Goal: Browse casually

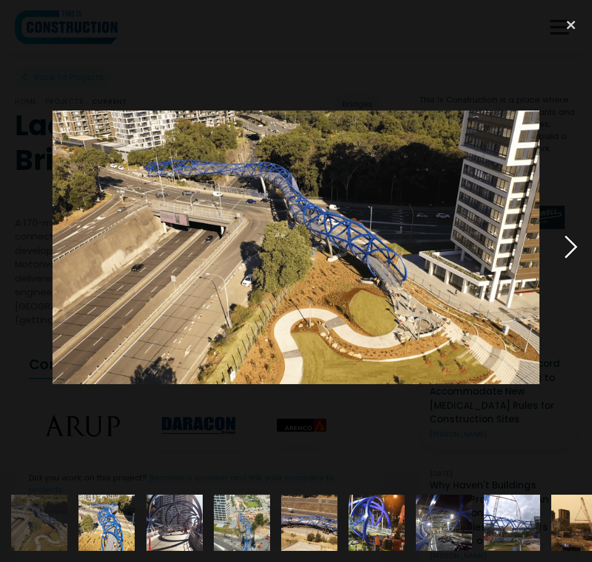
scroll to position [494, 0]
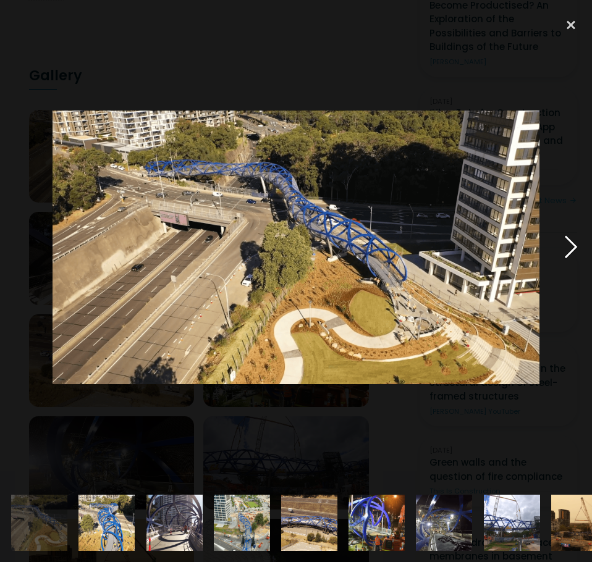
click at [553, 243] on div at bounding box center [571, 247] width 42 height 472
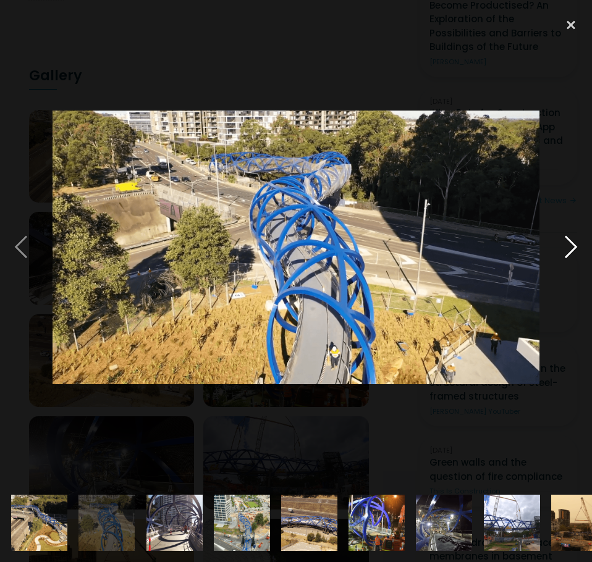
click at [558, 243] on div at bounding box center [571, 247] width 42 height 472
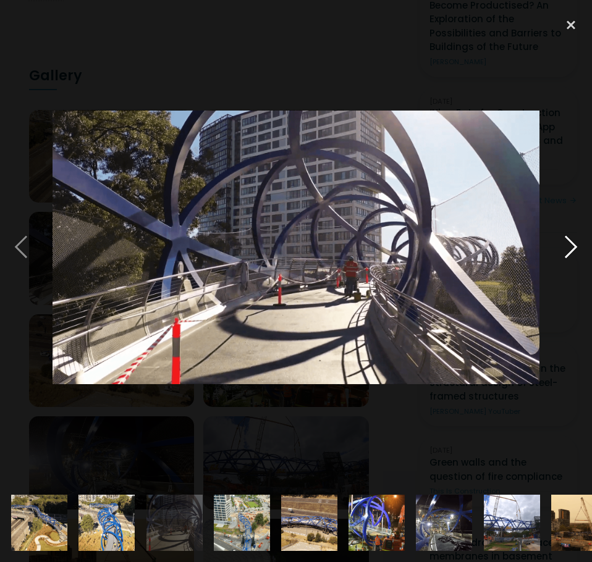
click at [558, 243] on div at bounding box center [571, 247] width 42 height 472
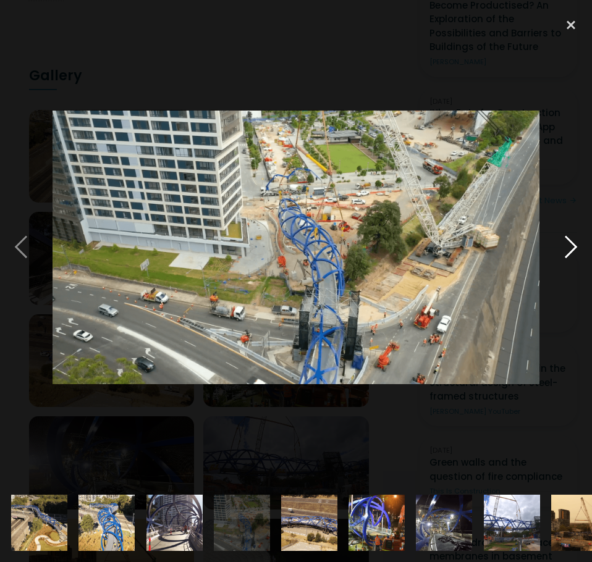
click at [555, 241] on div at bounding box center [571, 247] width 42 height 472
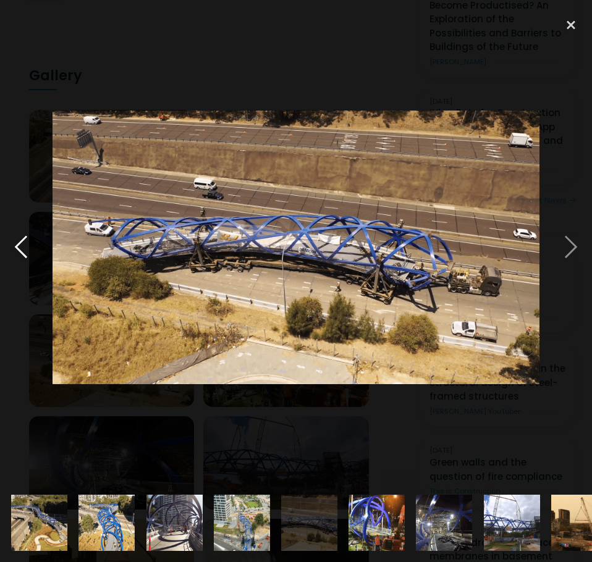
click at [28, 249] on div at bounding box center [21, 247] width 42 height 472
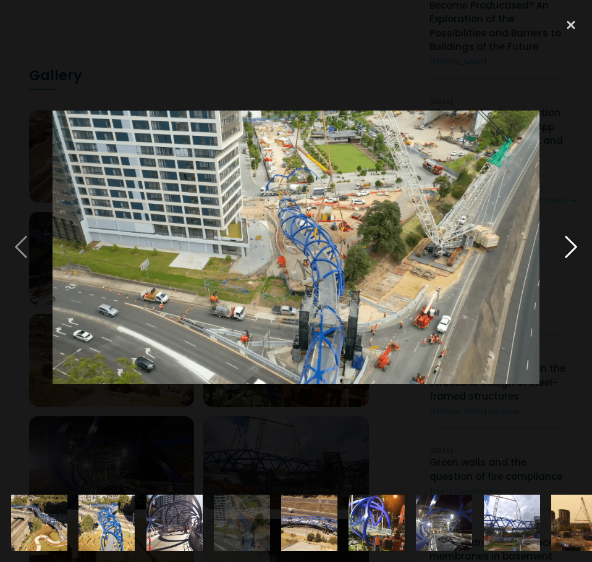
click at [565, 250] on div at bounding box center [571, 247] width 42 height 472
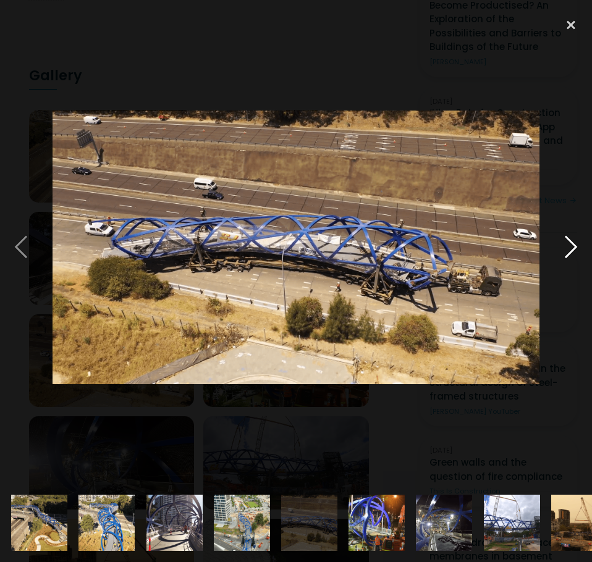
click at [565, 250] on div at bounding box center [571, 247] width 42 height 472
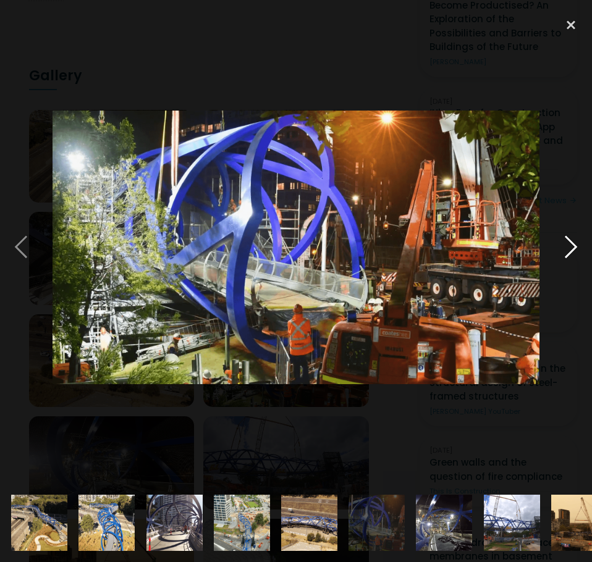
click at [565, 250] on div at bounding box center [571, 247] width 42 height 472
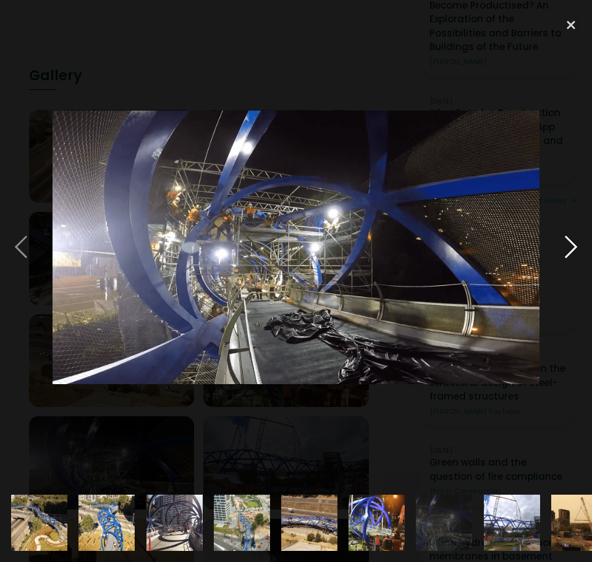
click at [565, 250] on div at bounding box center [571, 247] width 42 height 472
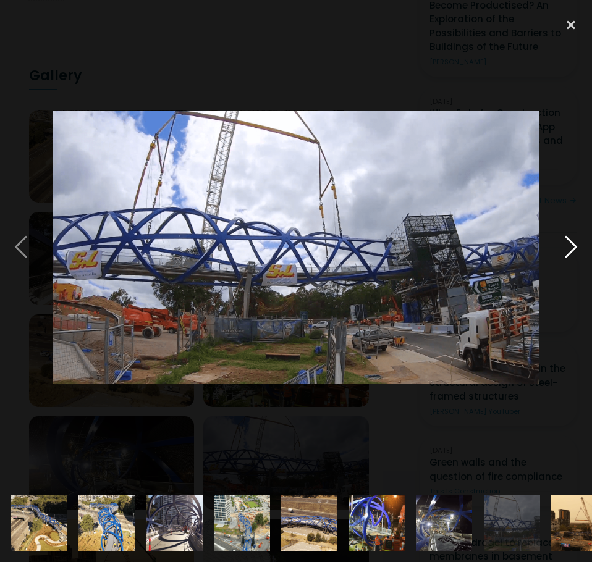
click at [568, 248] on div at bounding box center [571, 247] width 42 height 472
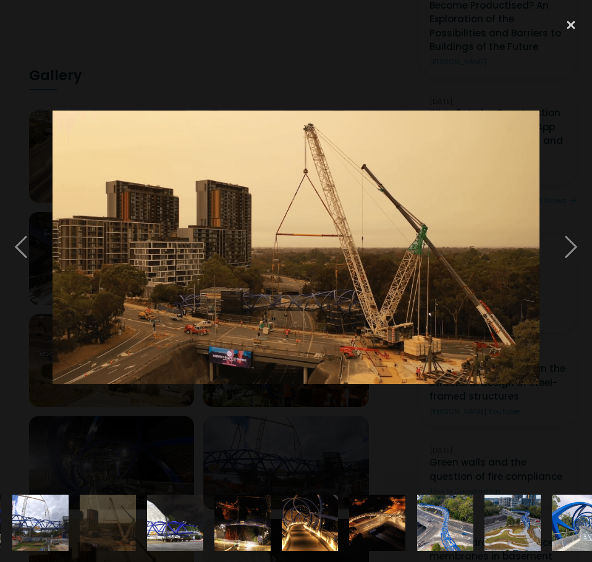
scroll to position [0, 498]
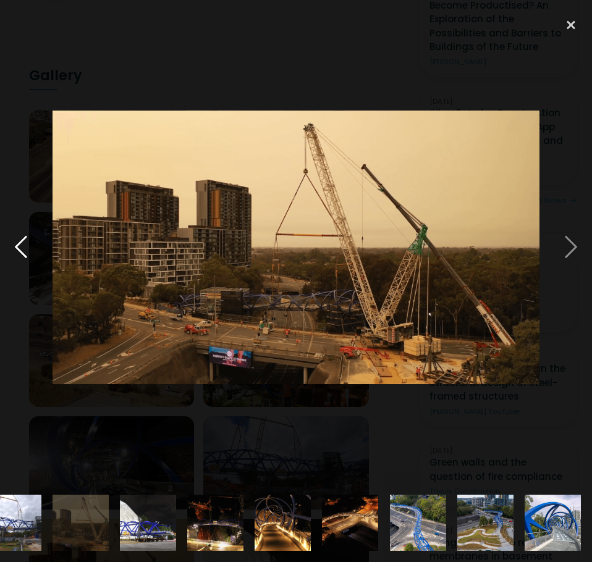
click at [23, 250] on div at bounding box center [21, 247] width 42 height 472
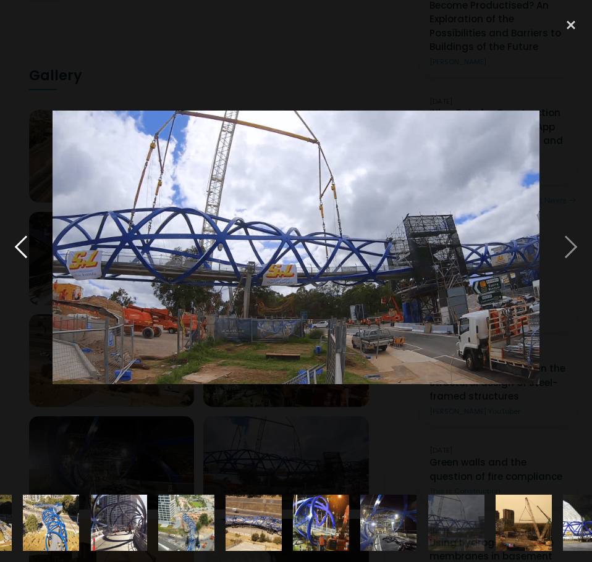
click at [23, 250] on div at bounding box center [21, 247] width 42 height 472
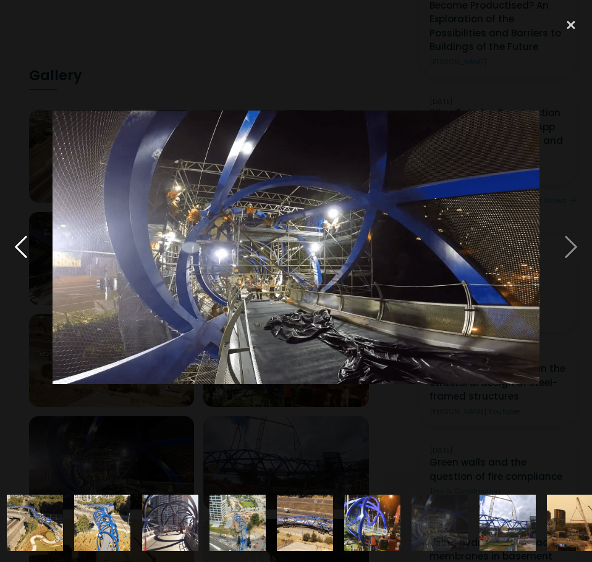
scroll to position [0, 0]
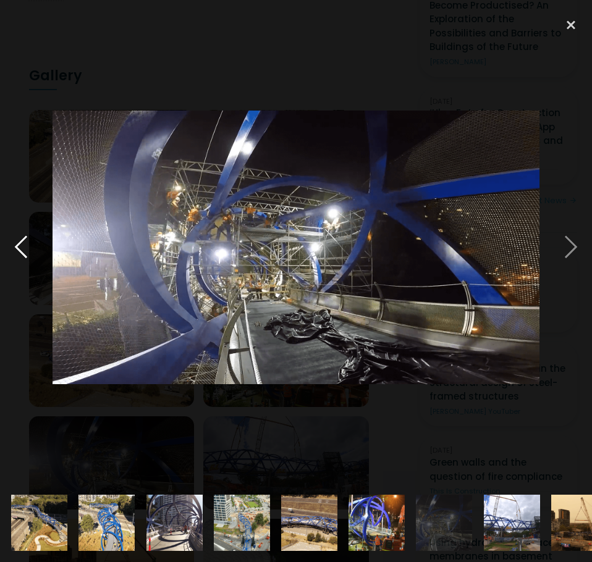
click at [23, 250] on div at bounding box center [21, 247] width 42 height 472
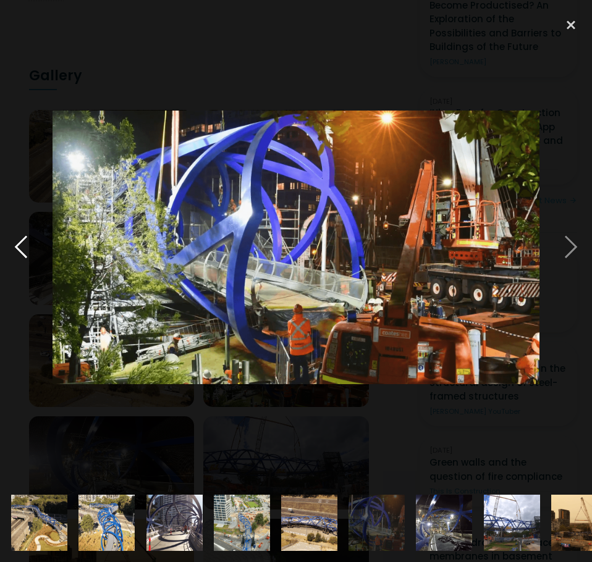
click at [23, 250] on div at bounding box center [21, 247] width 42 height 472
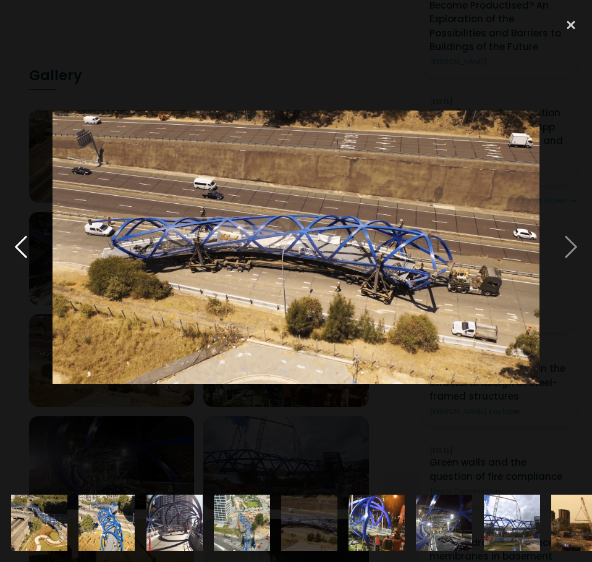
click at [23, 250] on div at bounding box center [21, 247] width 42 height 472
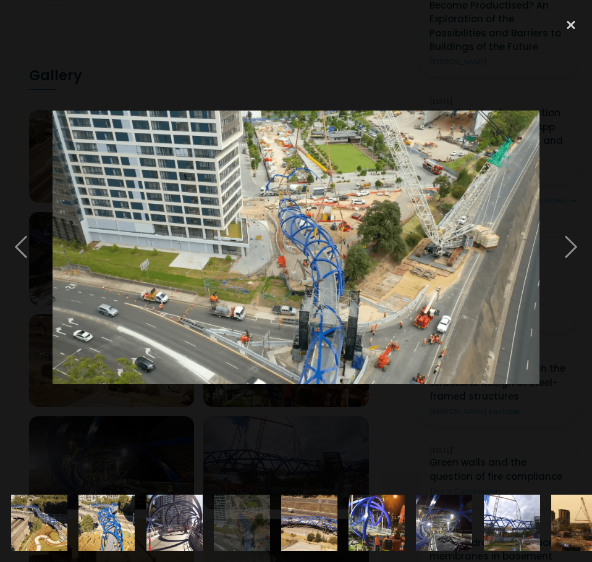
drag, startPoint x: 573, startPoint y: 23, endPoint x: 531, endPoint y: 57, distance: 54.0
click at [572, 23] on div at bounding box center [571, 24] width 42 height 27
